Goal: Information Seeking & Learning: Find specific fact

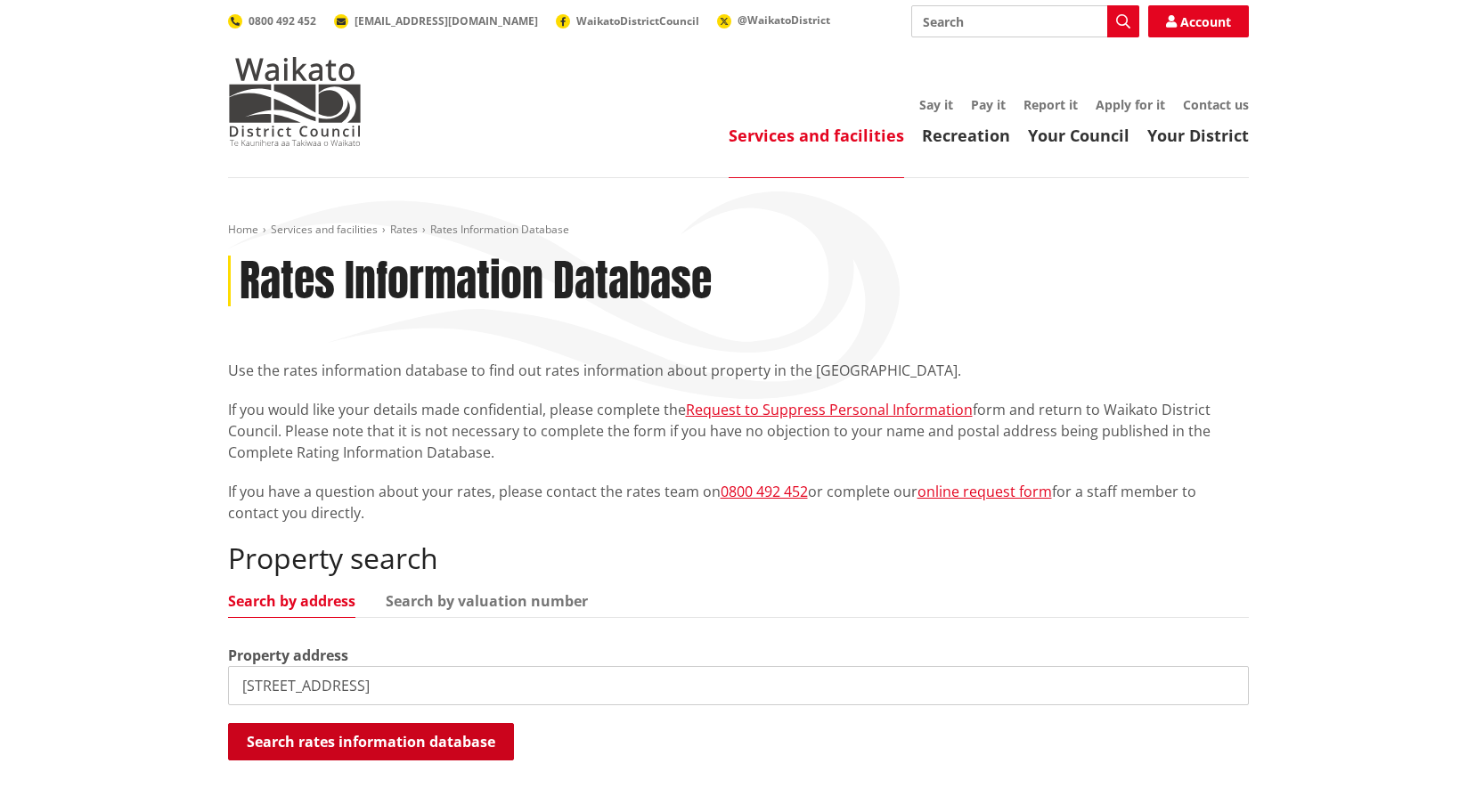
type input "[STREET_ADDRESS]"
click at [363, 740] on button "Search rates information database" at bounding box center [371, 741] width 286 height 37
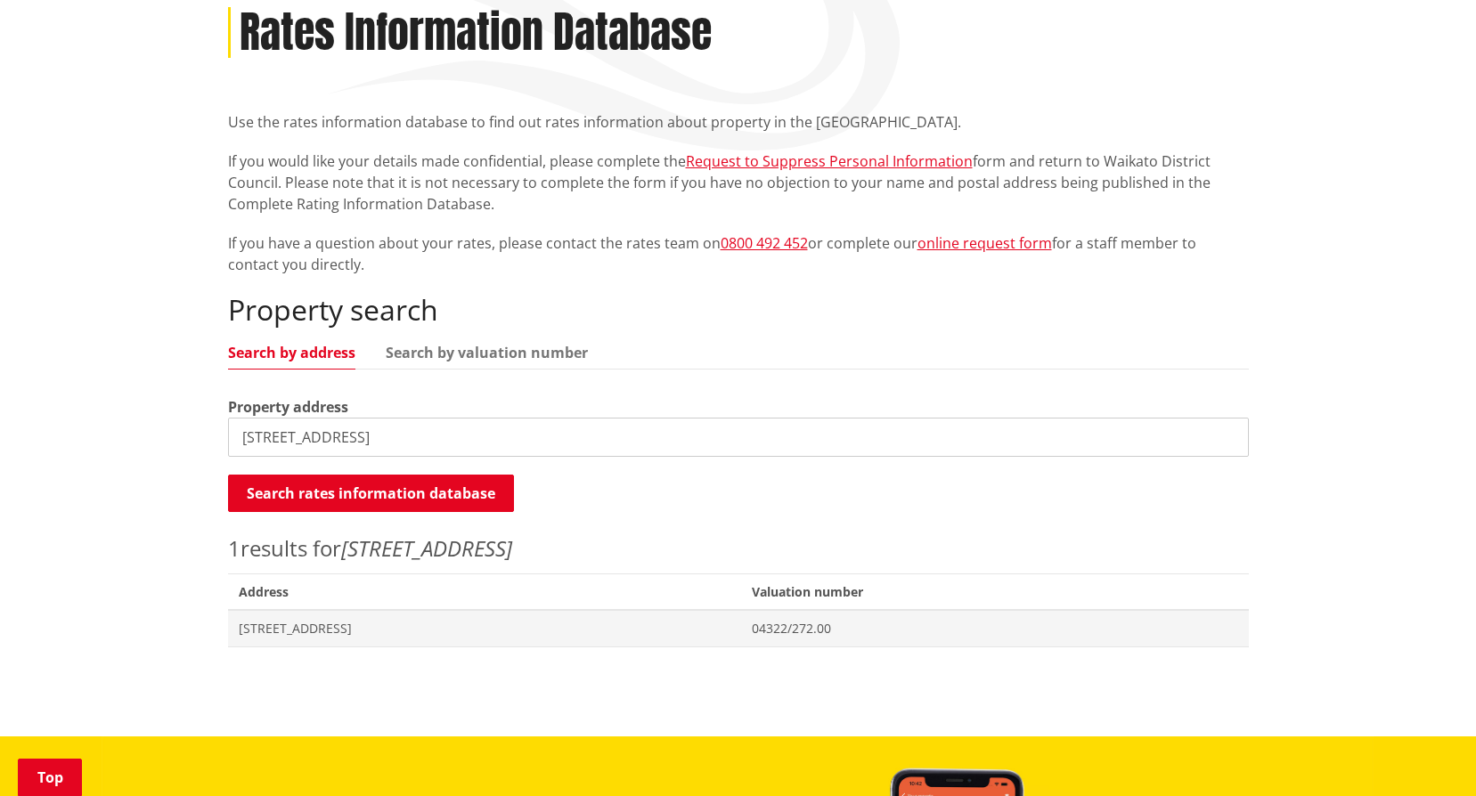
scroll to position [267, 0]
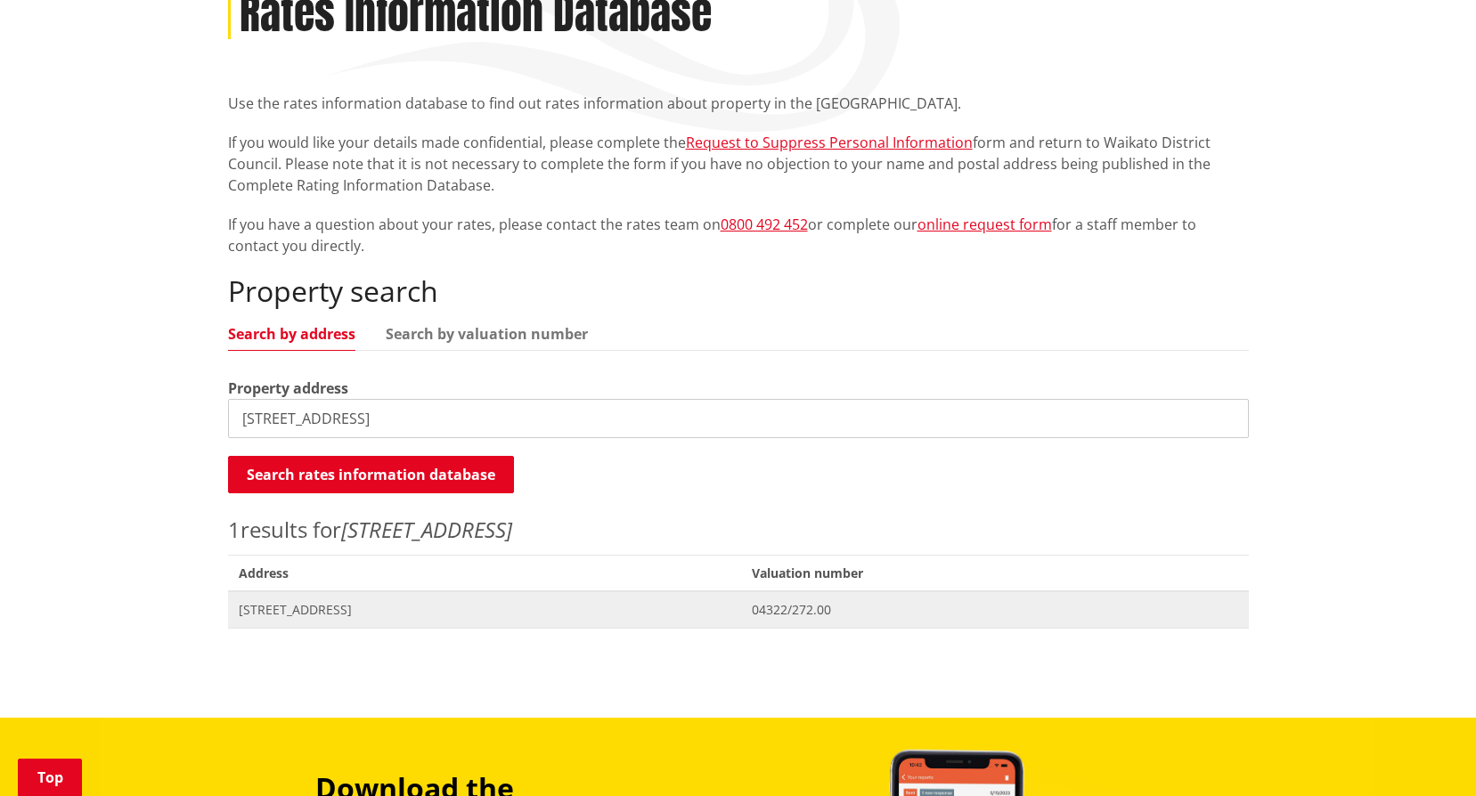
click at [363, 610] on span "[STREET_ADDRESS]" at bounding box center [485, 610] width 493 height 18
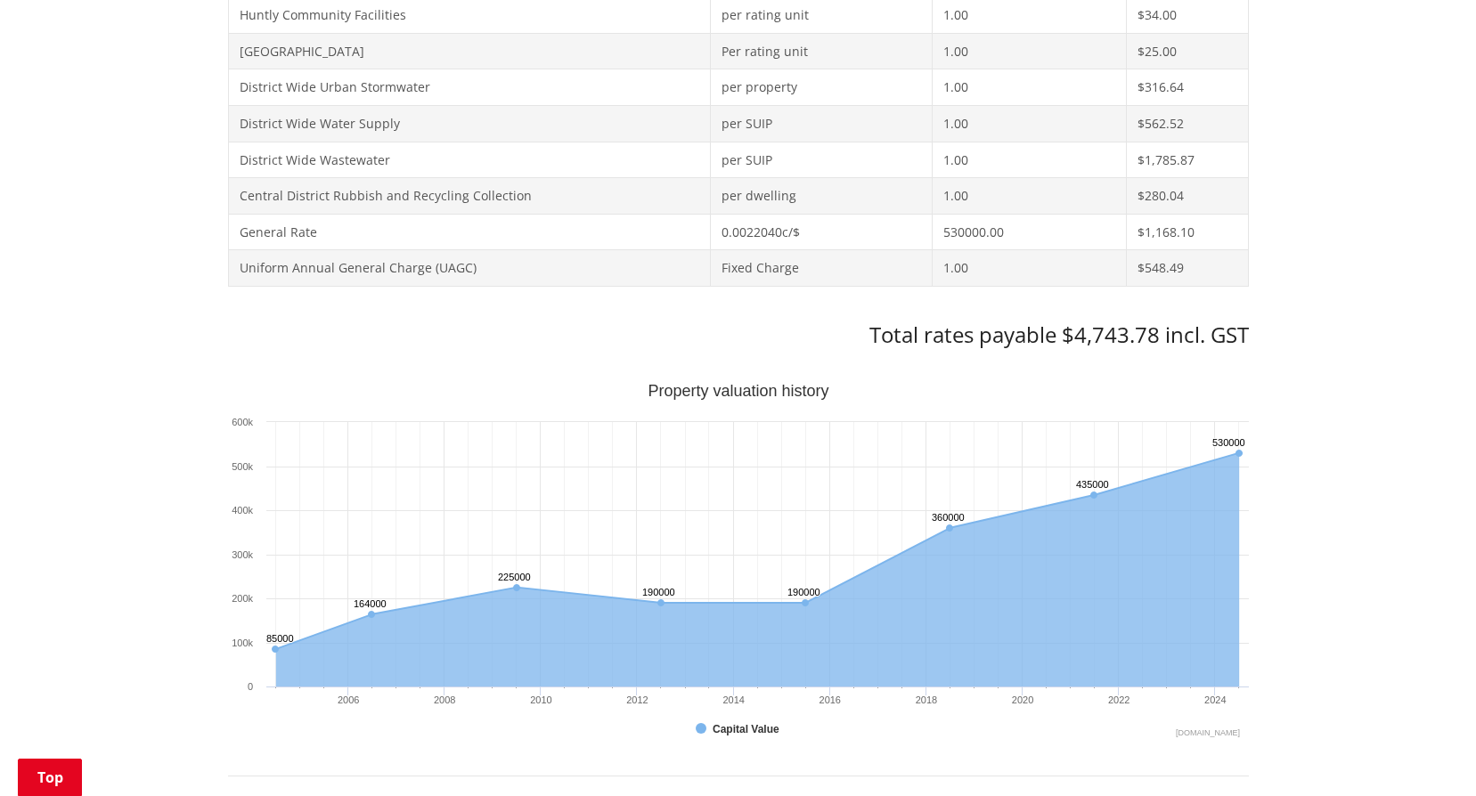
scroll to position [731, 0]
